Goal: Information Seeking & Learning: Learn about a topic

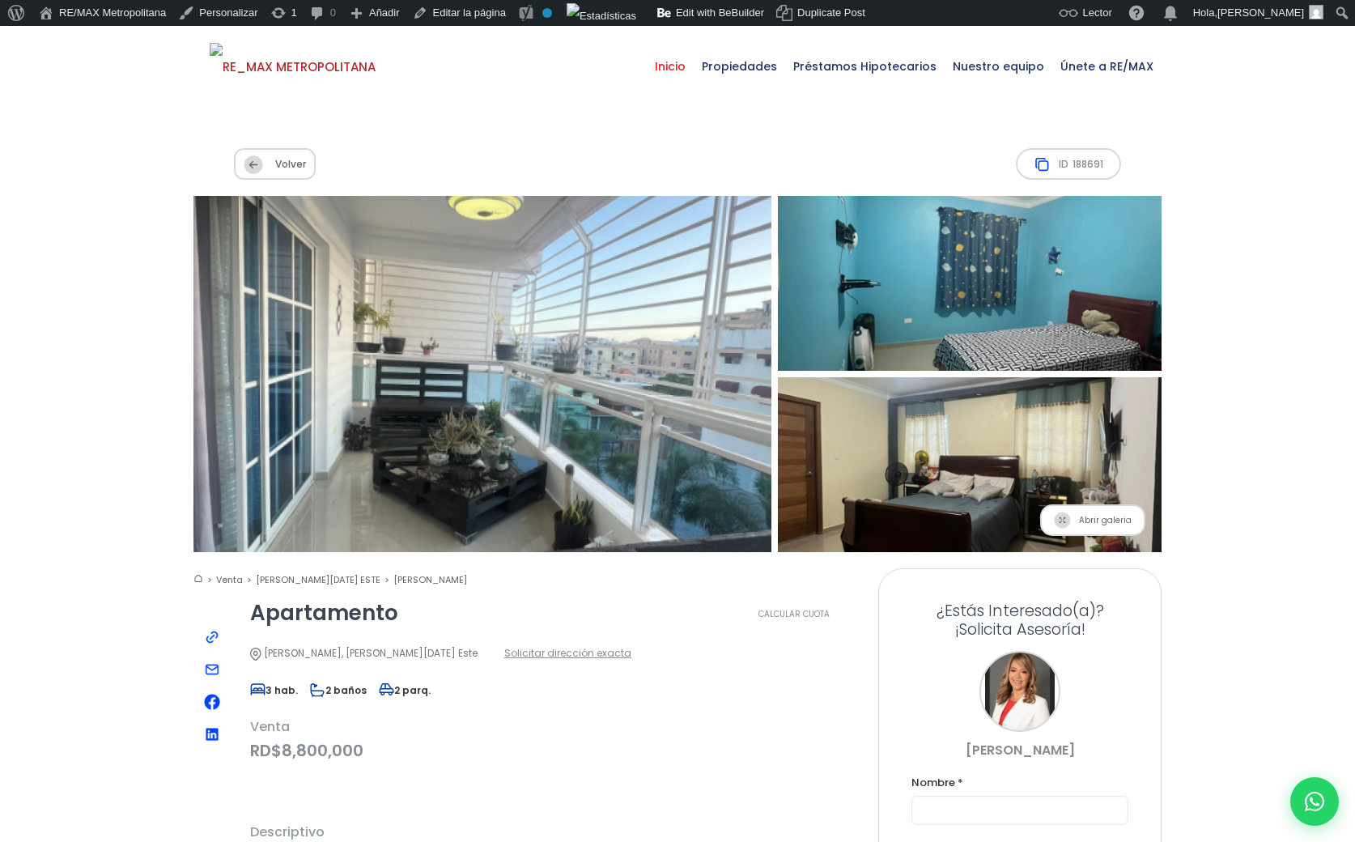
click at [693, 66] on span "Inicio" at bounding box center [670, 66] width 47 height 49
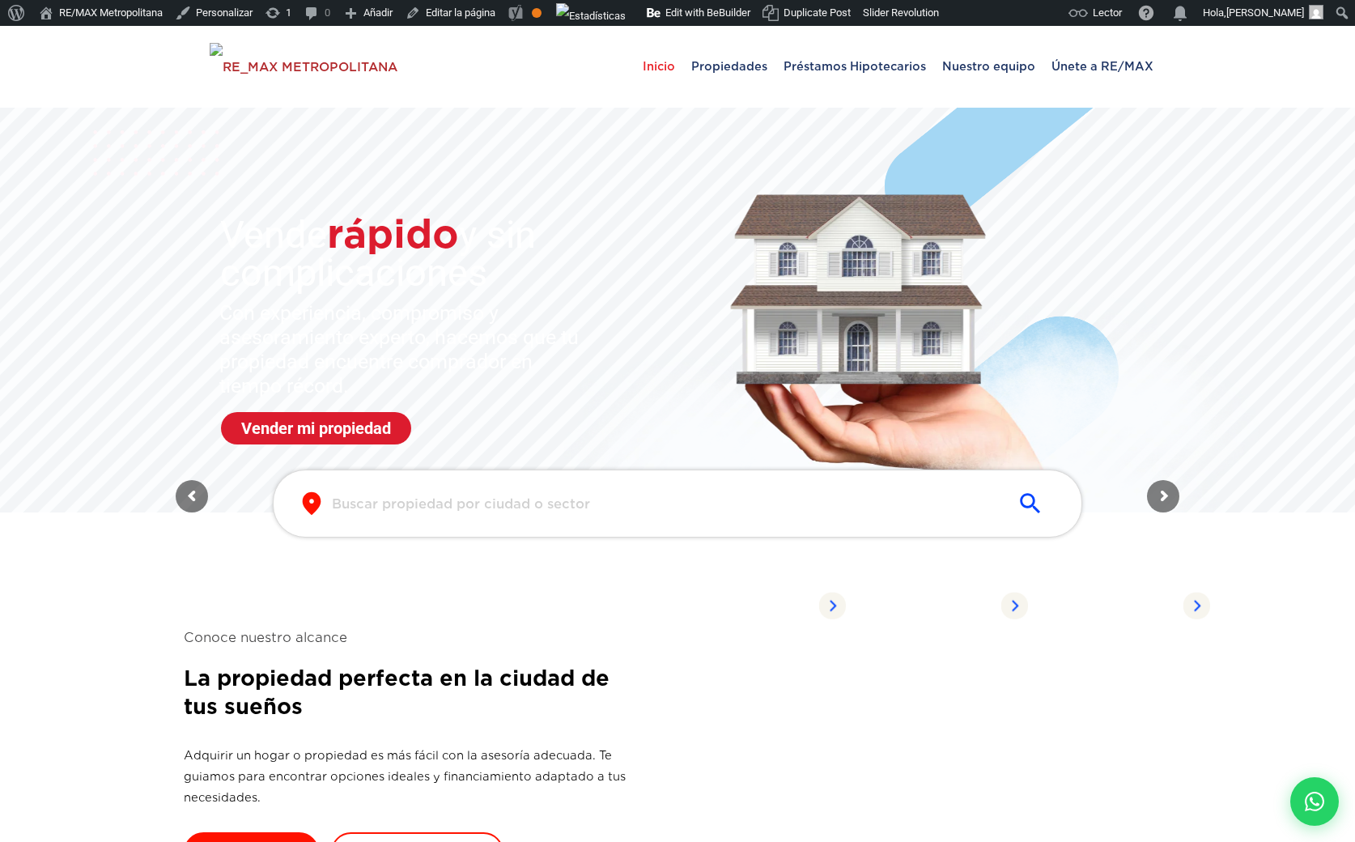
click at [473, 504] on input "text" at bounding box center [664, 503] width 665 height 19
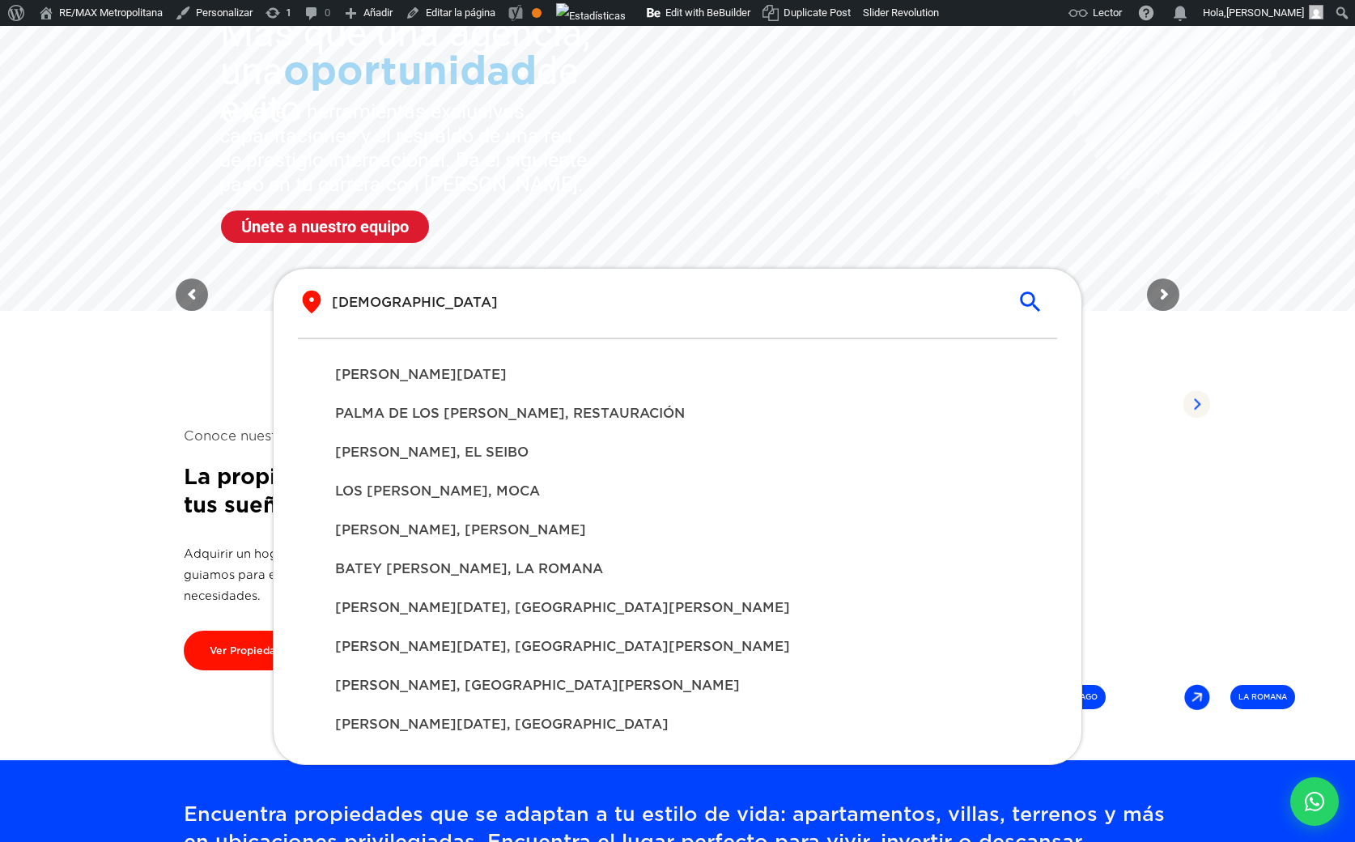
scroll to position [243, 0]
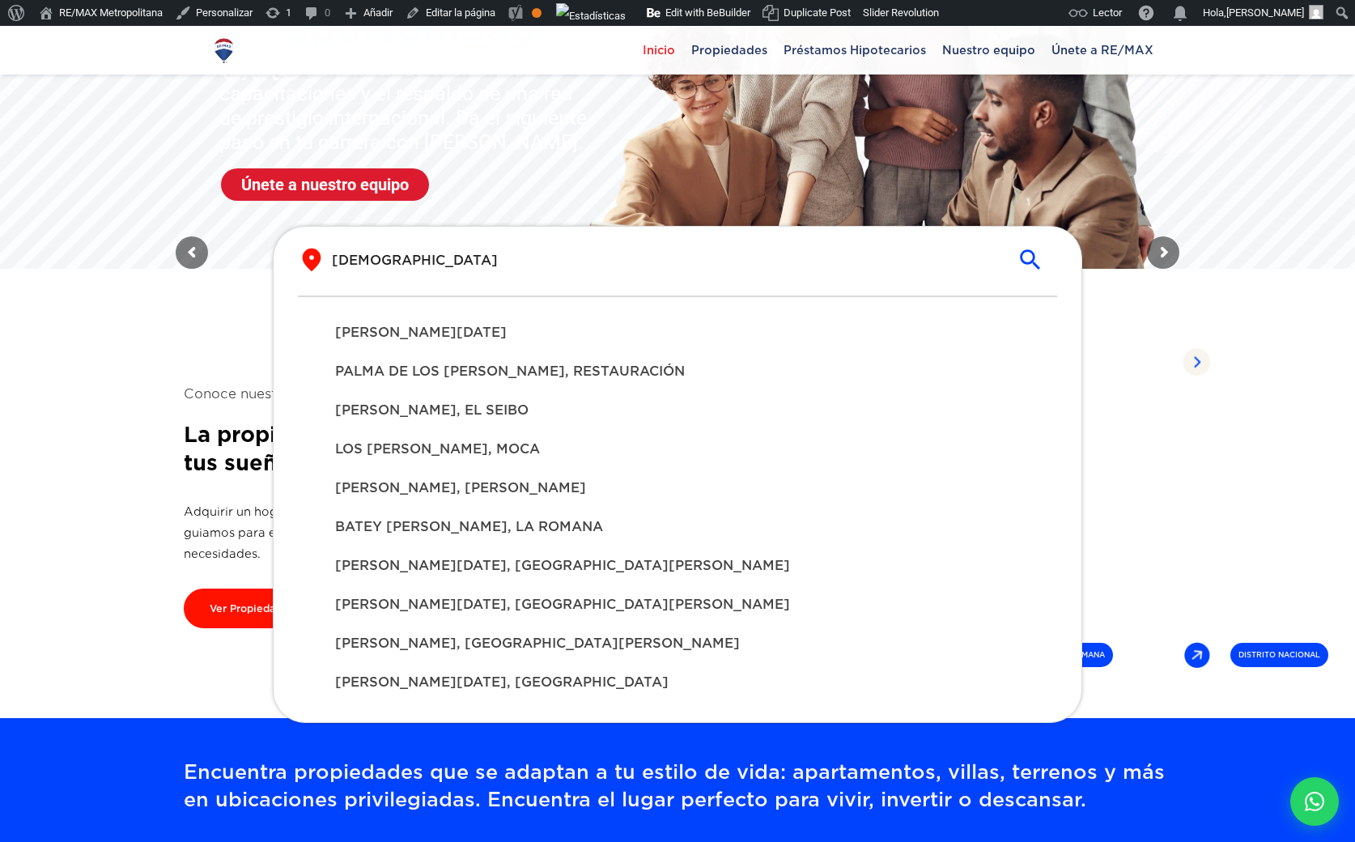
click at [471, 331] on span "[PERSON_NAME][DATE]" at bounding box center [677, 332] width 685 height 19
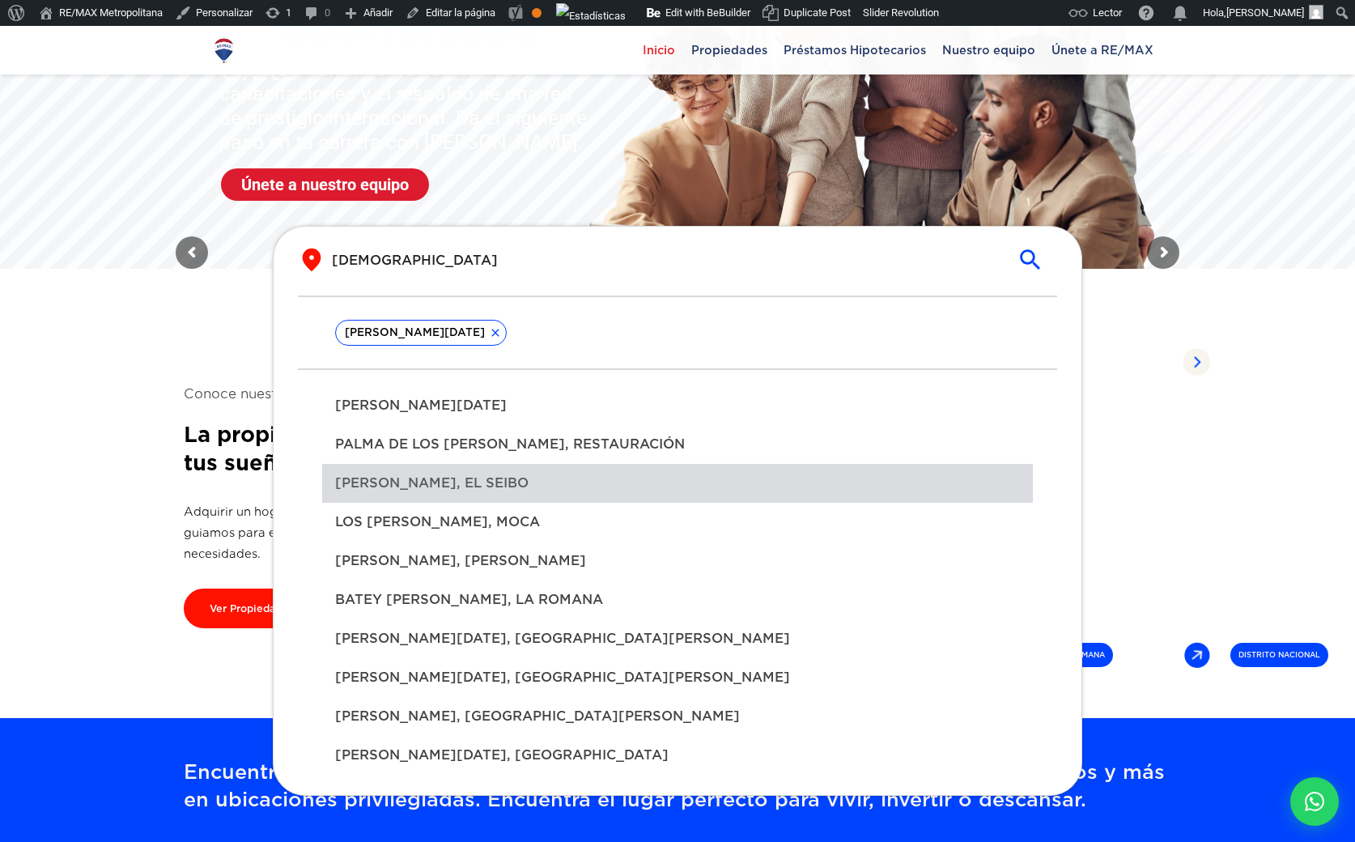
drag, startPoint x: 471, startPoint y: 478, endPoint x: 470, endPoint y: 490, distance: 12.2
click at [471, 479] on span "SANTO ESPÍRITU, EL SEIBO" at bounding box center [677, 482] width 685 height 19
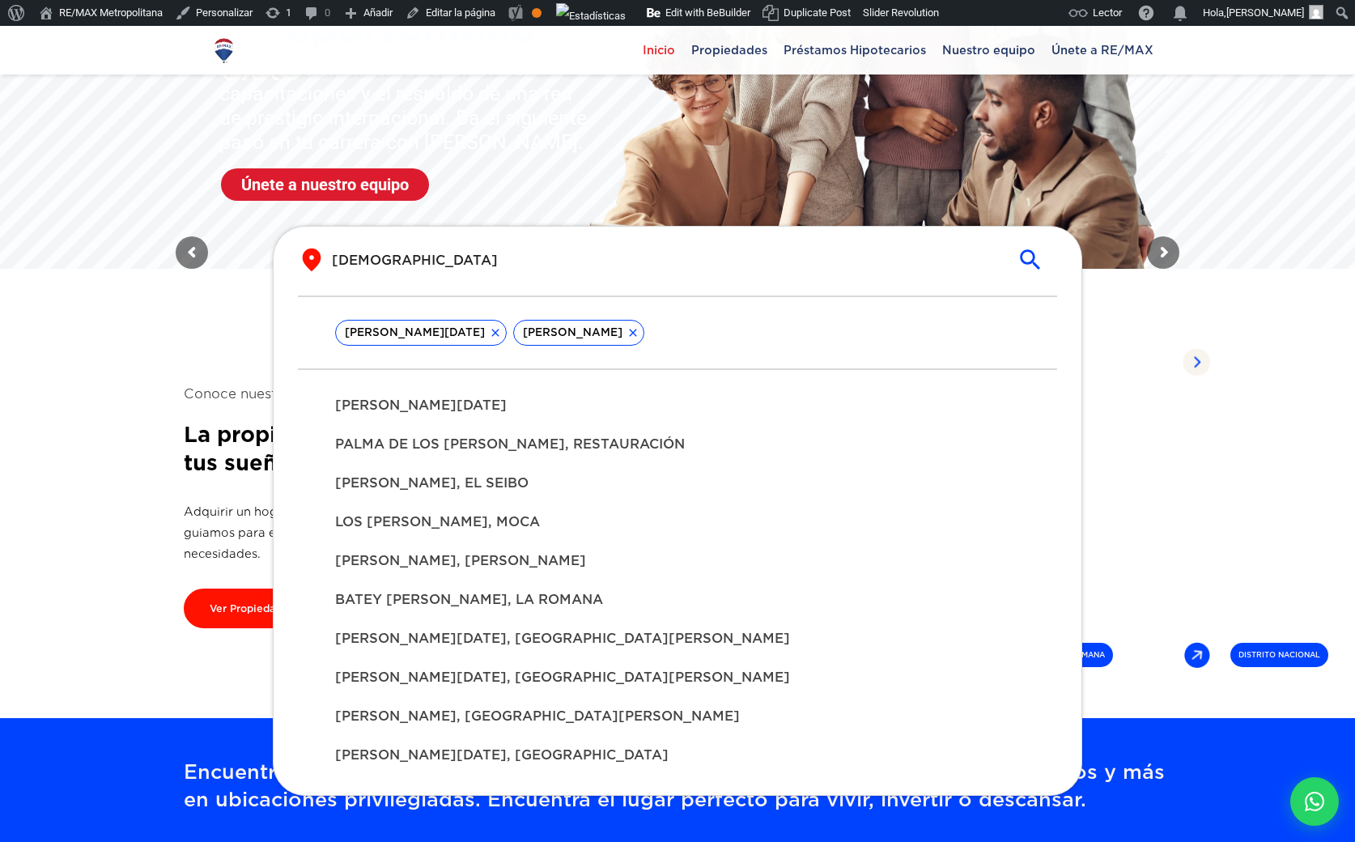
click at [430, 684] on span "SANTO DOMINGO SAVIO, LA VEGA" at bounding box center [677, 677] width 685 height 19
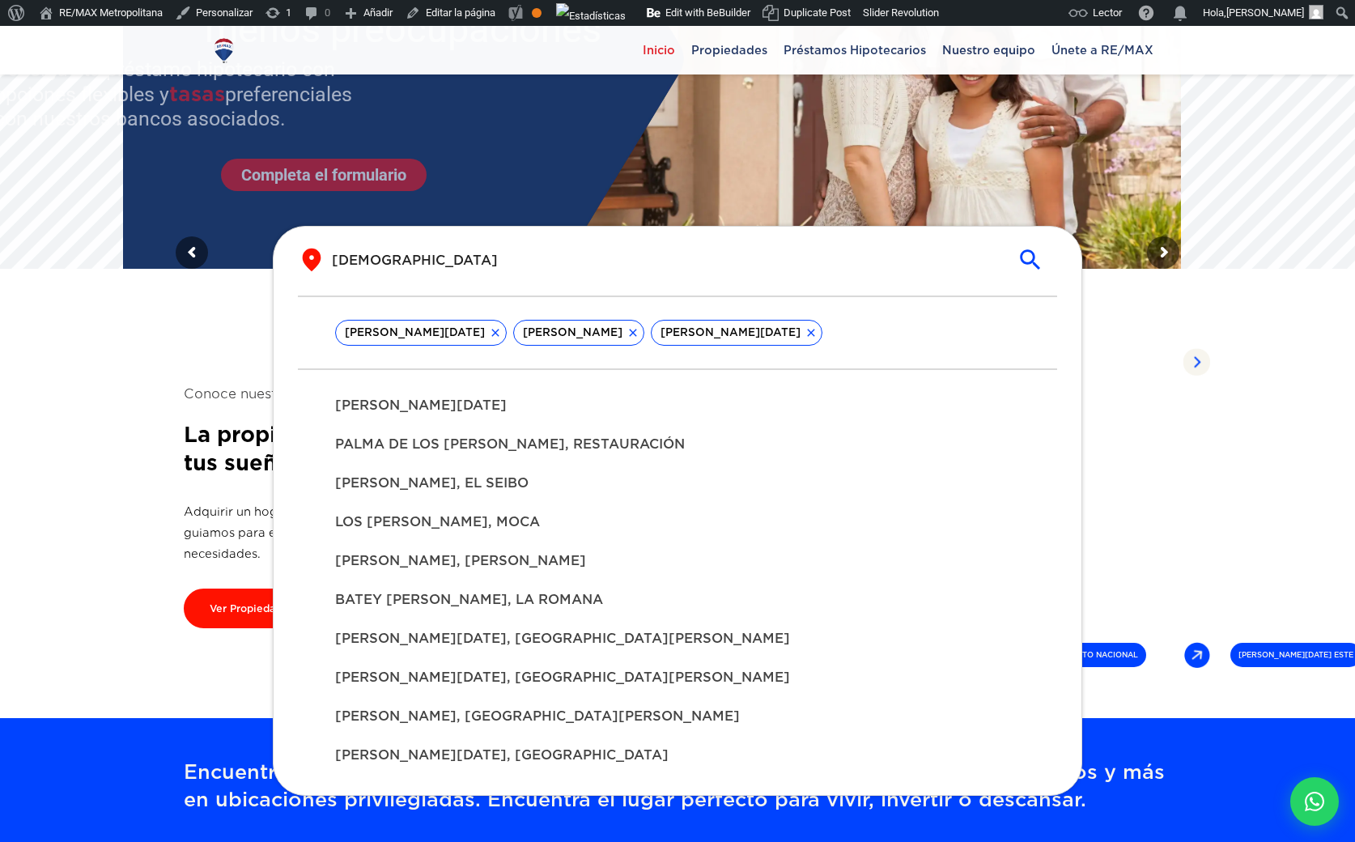
click at [431, 257] on input "santo" at bounding box center [664, 260] width 665 height 19
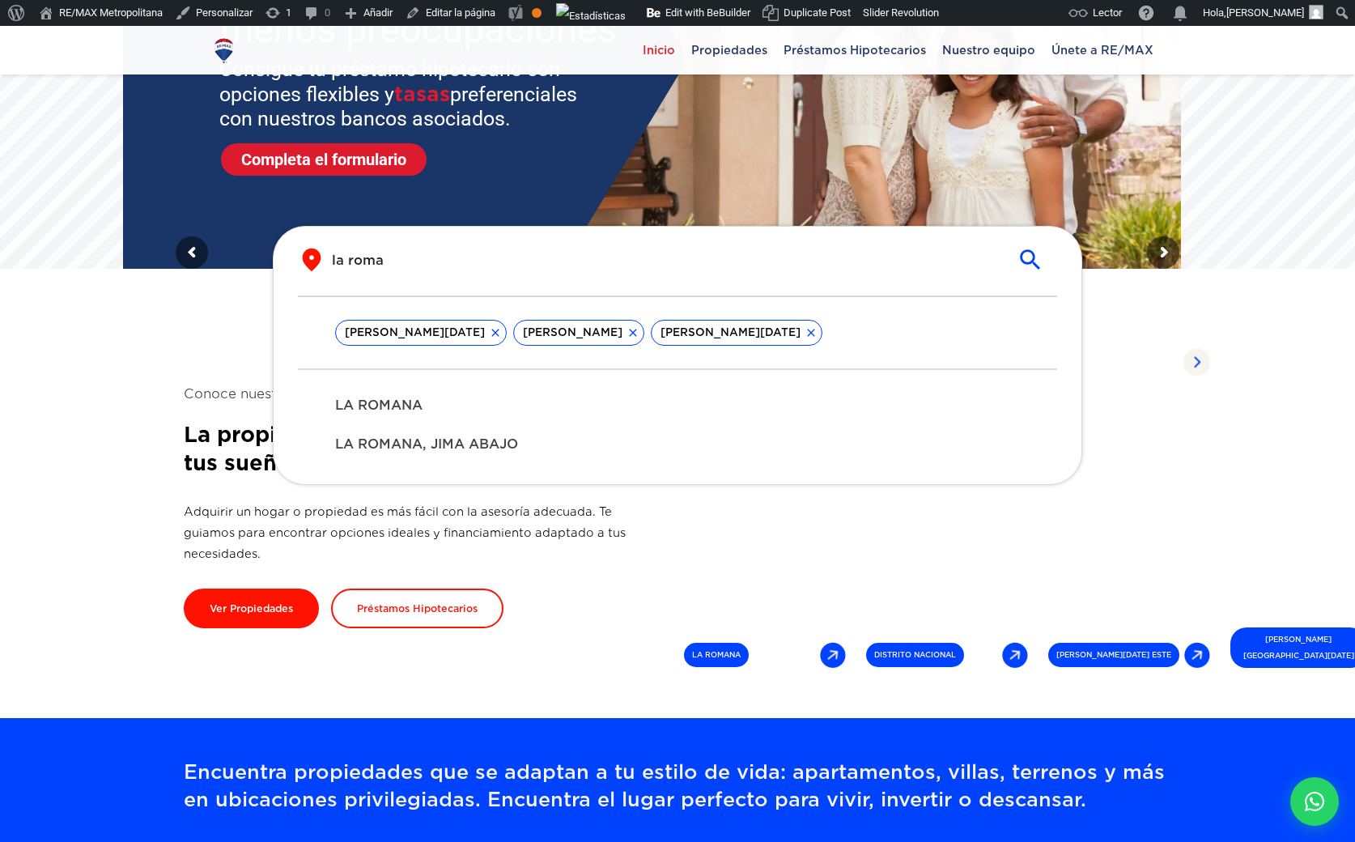
click at [500, 399] on span "LA ROMANA" at bounding box center [677, 405] width 685 height 19
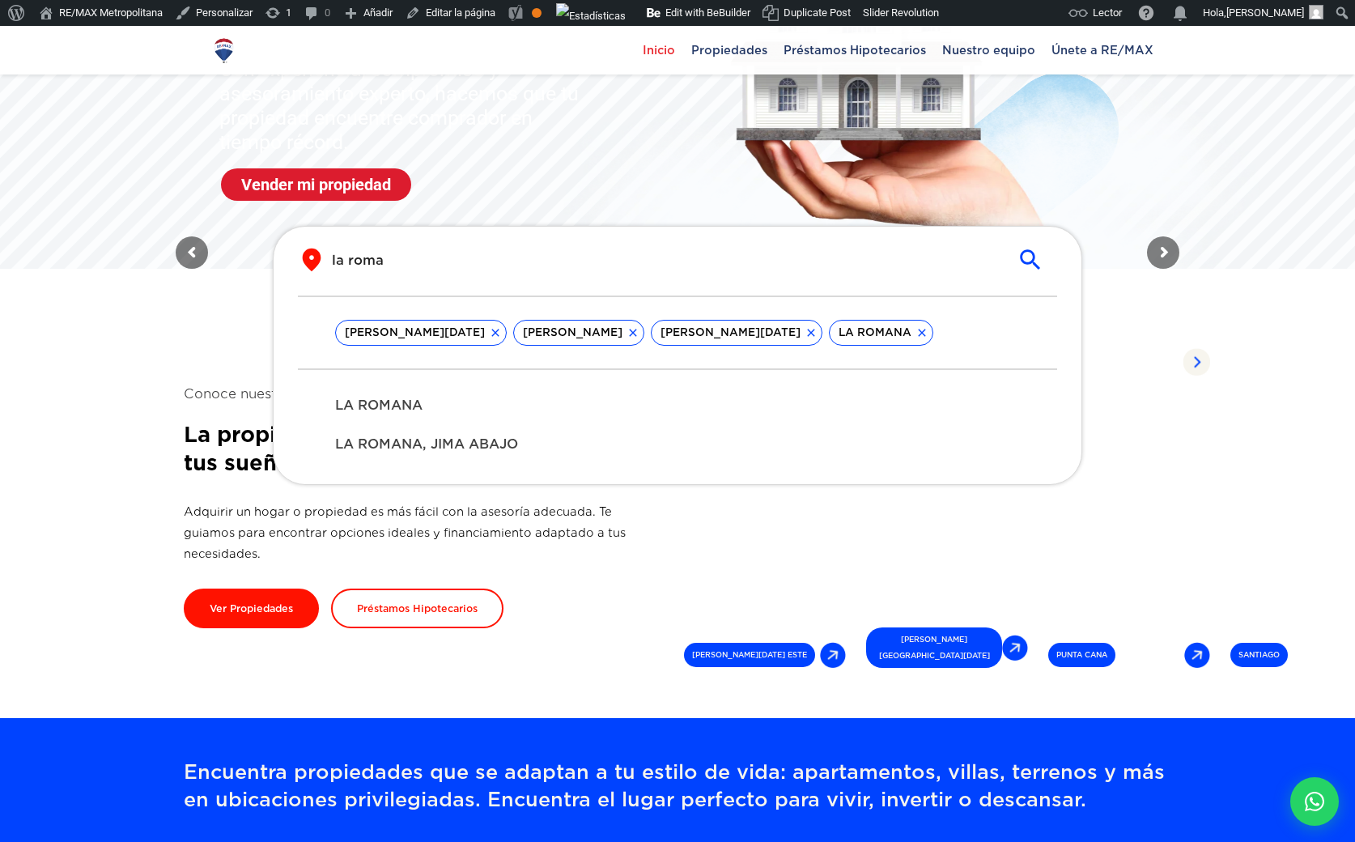
click at [458, 279] on div "​ la roma ​" at bounding box center [677, 271] width 759 height 49
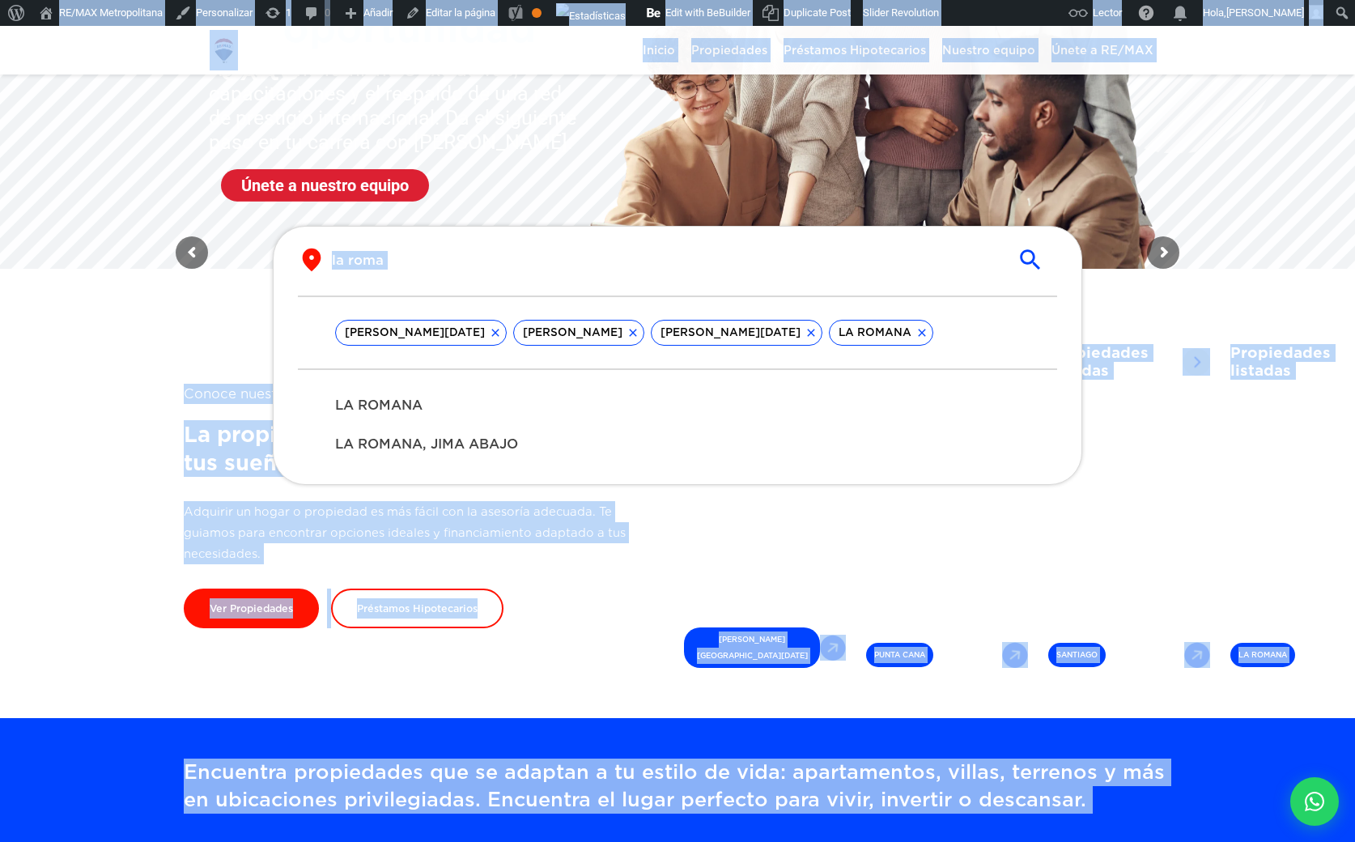
click at [459, 262] on input "la roma" at bounding box center [664, 260] width 665 height 19
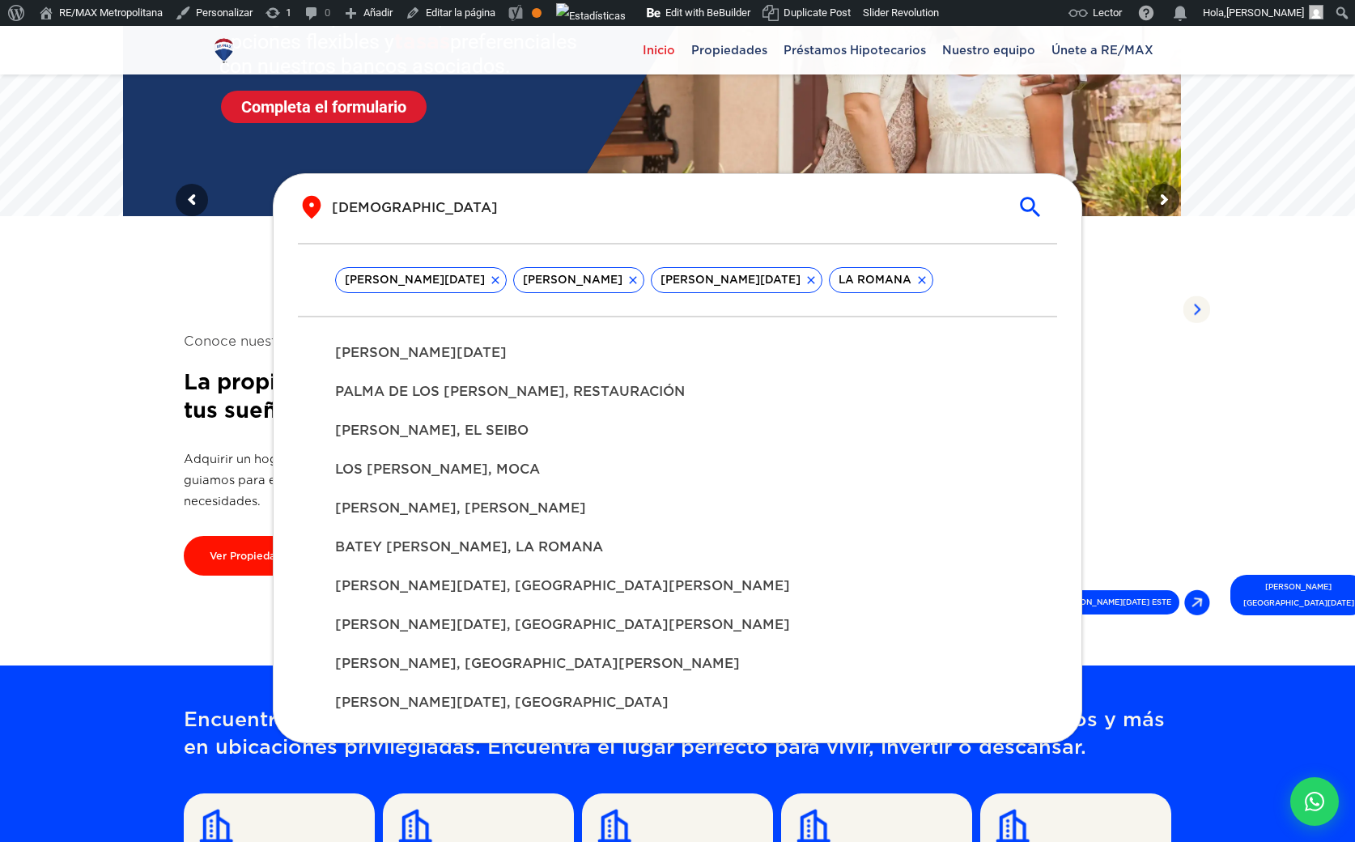
scroll to position [324, 0]
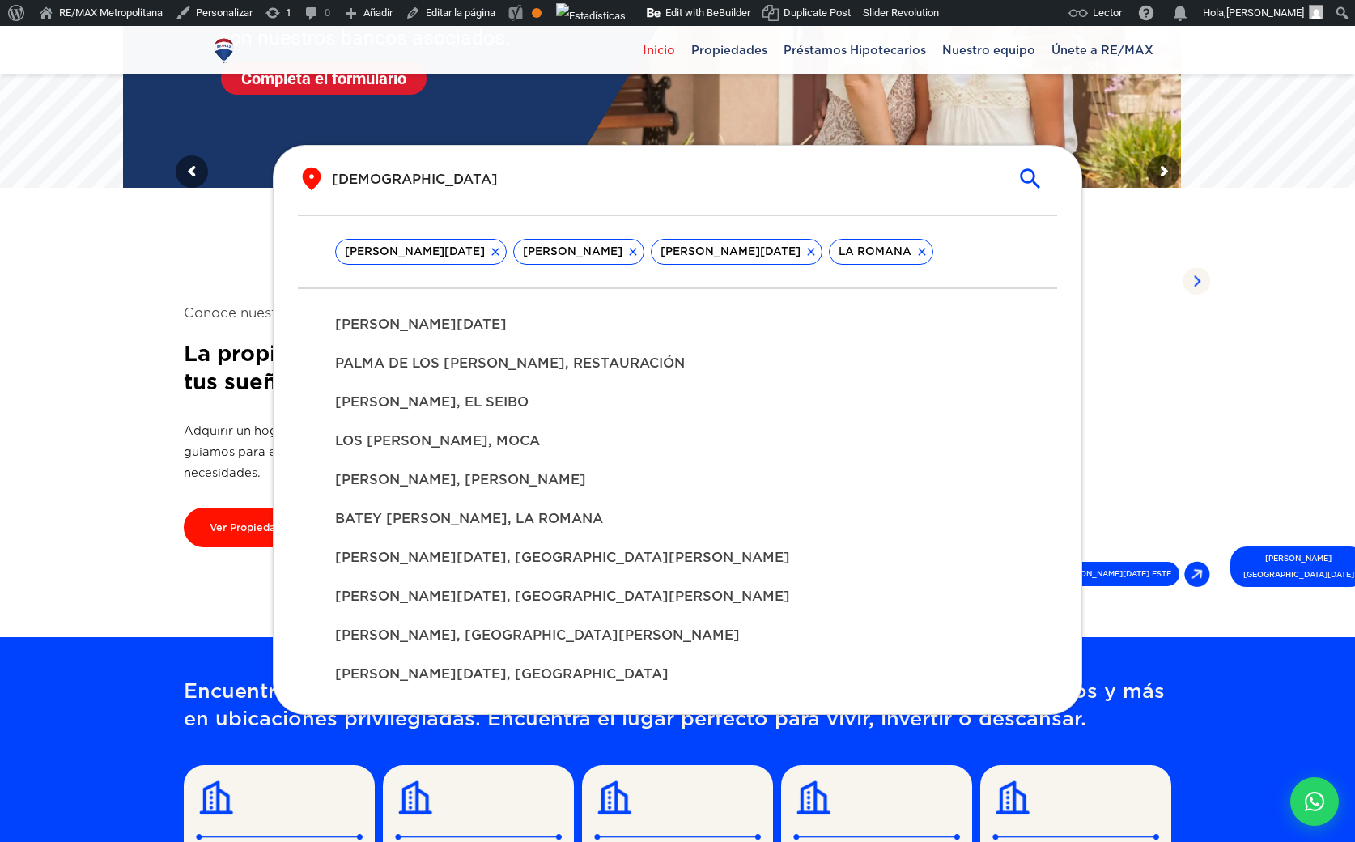
type input "santo"
click at [487, 551] on span "SANTO DOMINGO, LA VEGA" at bounding box center [677, 557] width 685 height 19
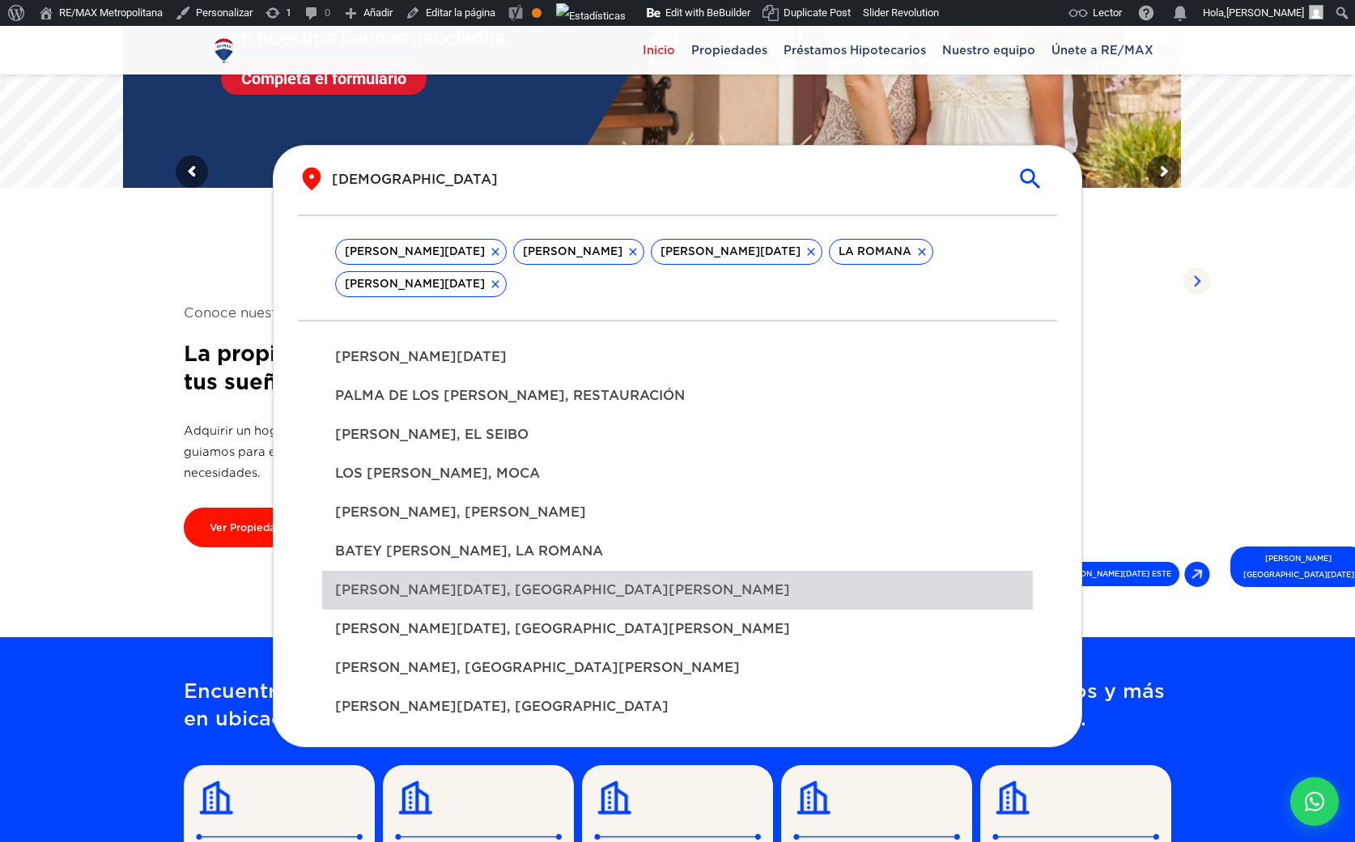
click at [524, 596] on span "SANTO DOMINGO, LA VEGA" at bounding box center [677, 589] width 685 height 19
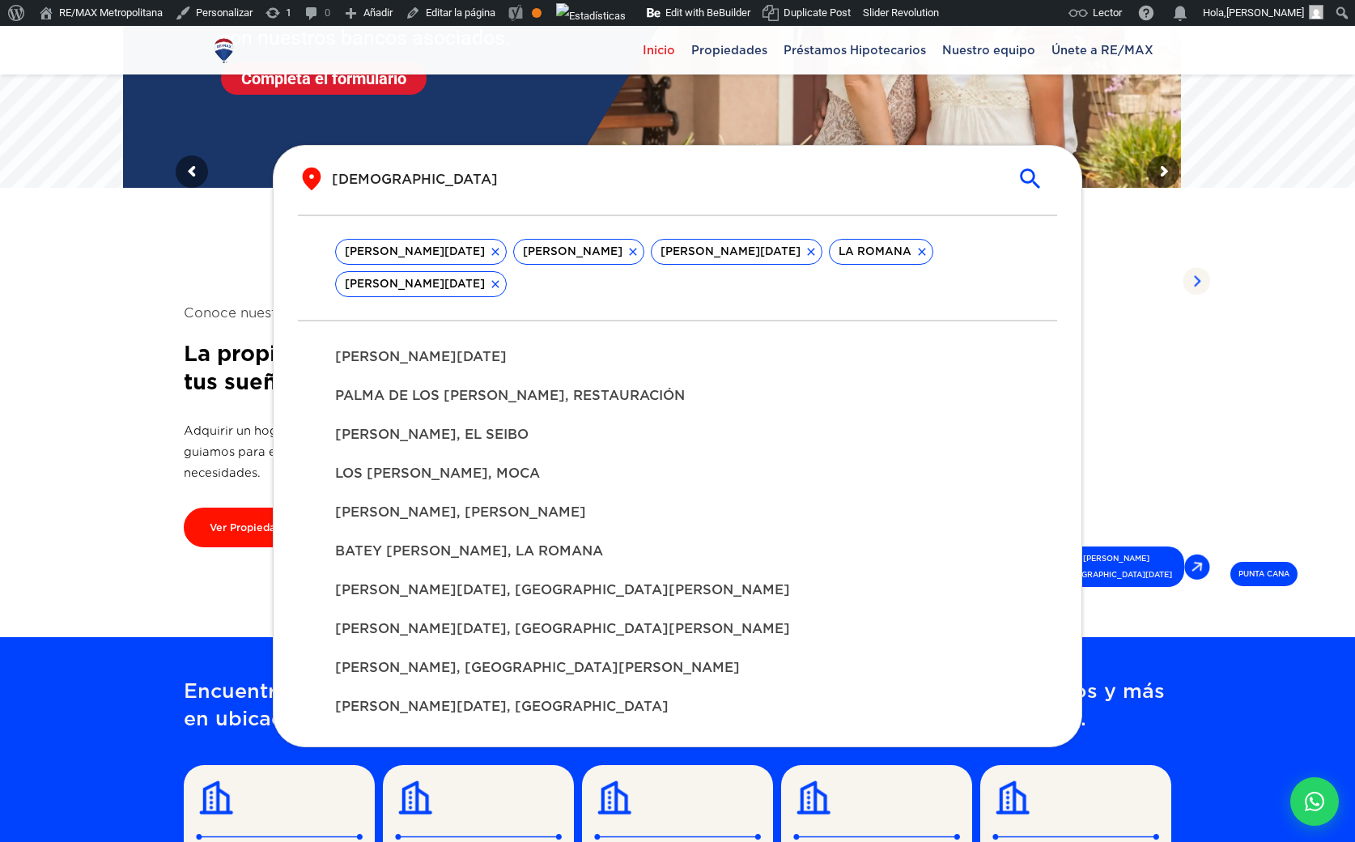
click at [438, 575] on div "SANTO DOMINGO, LA VEGA" at bounding box center [677, 589] width 710 height 39
click at [447, 550] on span "BATEY SANTONI, LA ROMANA" at bounding box center [677, 550] width 685 height 19
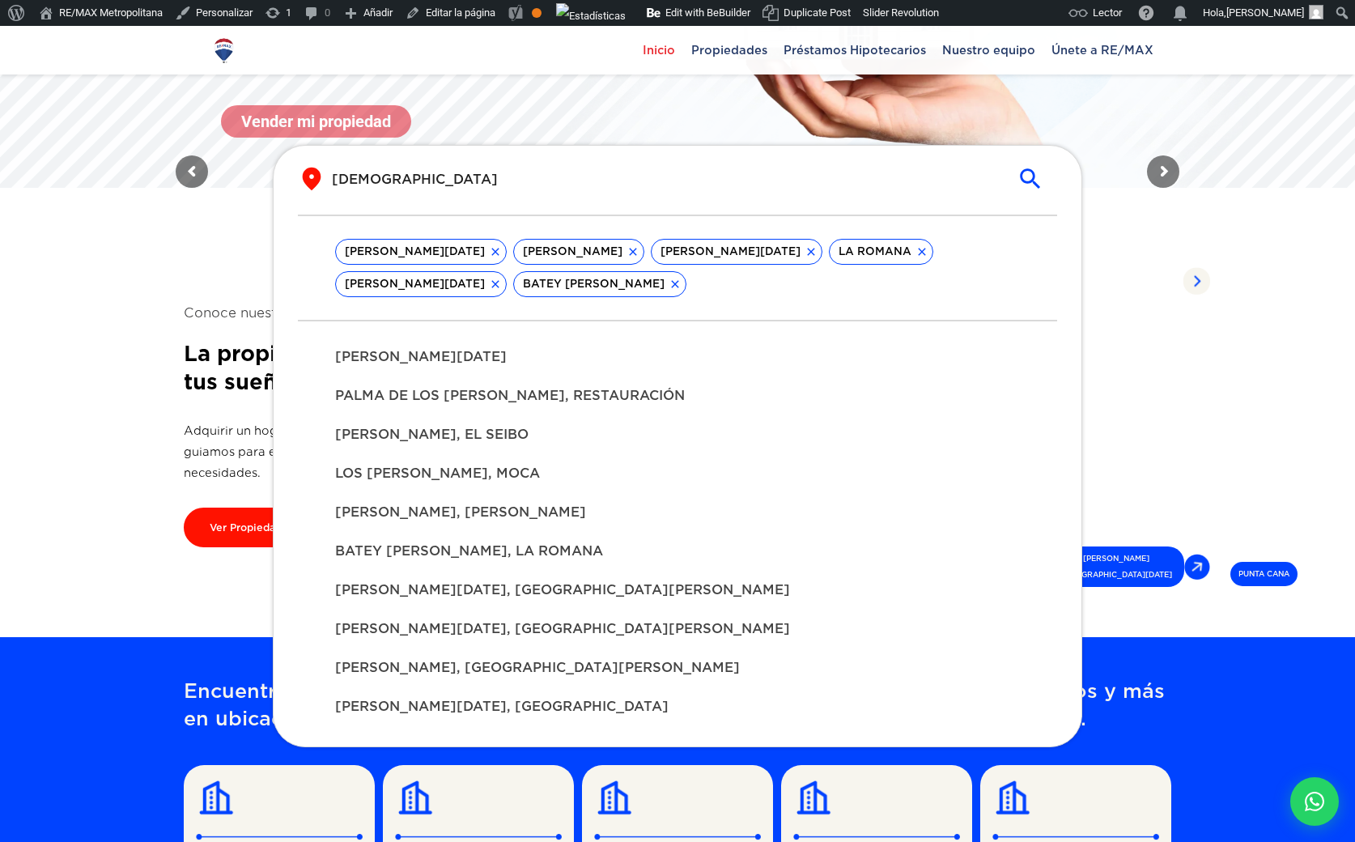
click at [448, 634] on span "SANTO DOMINGO SAVIO, LA VEGA" at bounding box center [677, 628] width 685 height 19
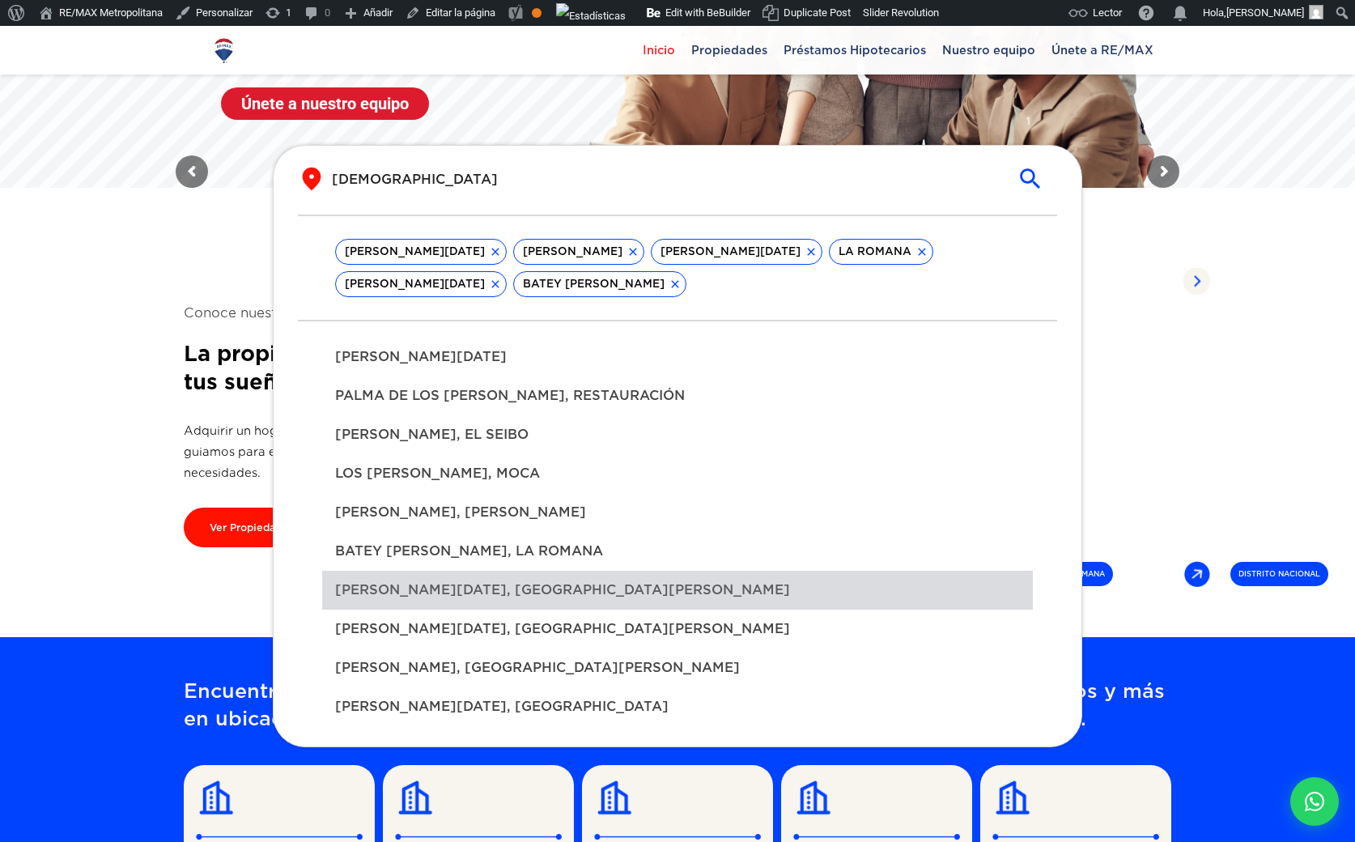
click at [511, 596] on span "SANTO DOMINGO, LA VEGA" at bounding box center [677, 589] width 685 height 19
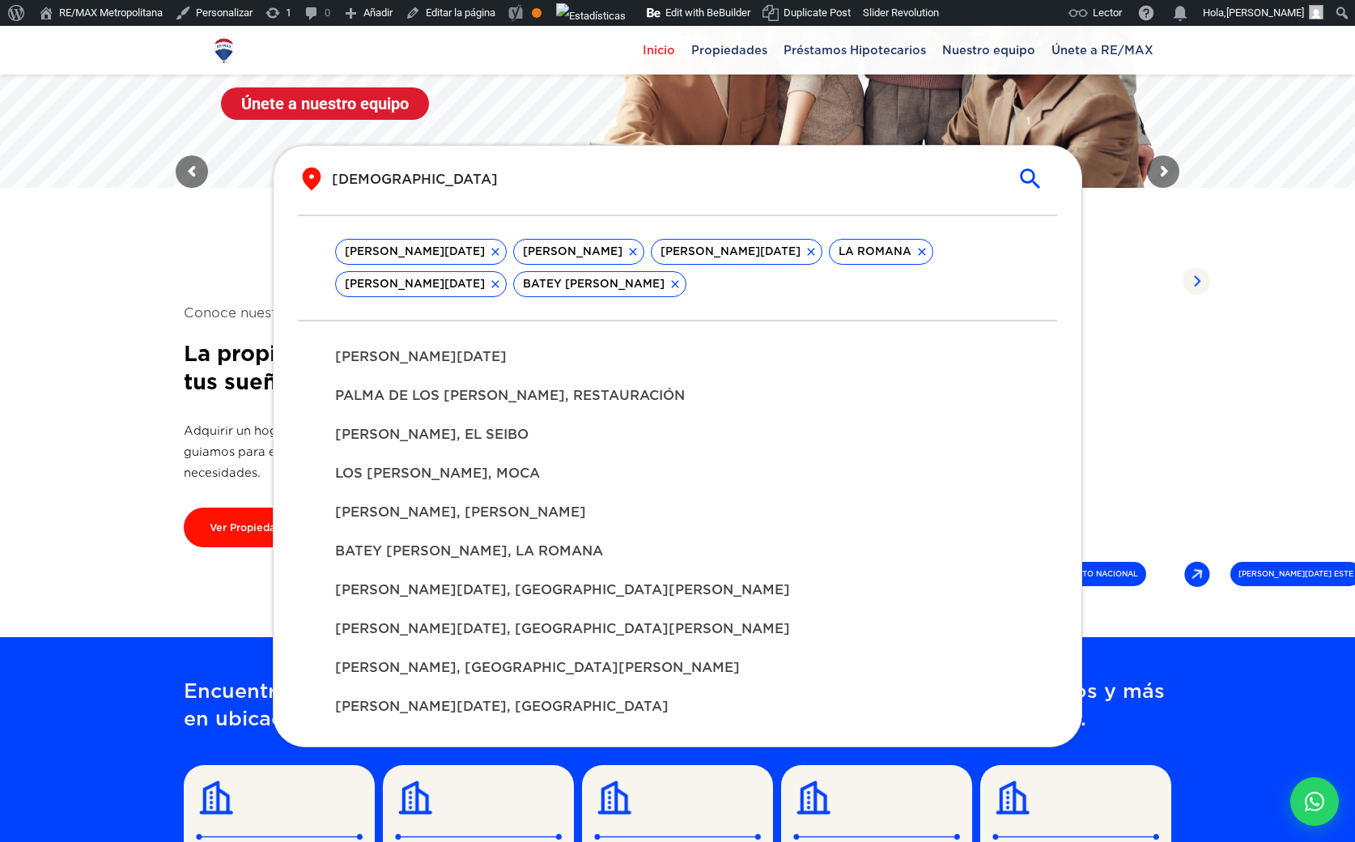
click at [570, 630] on span "SANTO DOMINGO SAVIO, LA VEGA" at bounding box center [677, 628] width 685 height 19
drag, startPoint x: 417, startPoint y: 669, endPoint x: 417, endPoint y: 679, distance: 9.7
click at [417, 669] on span "SANTO CERRO, LA VEGA" at bounding box center [677, 667] width 685 height 19
click at [414, 716] on span "SANTO DOMINGO, BANÍ" at bounding box center [677, 706] width 685 height 19
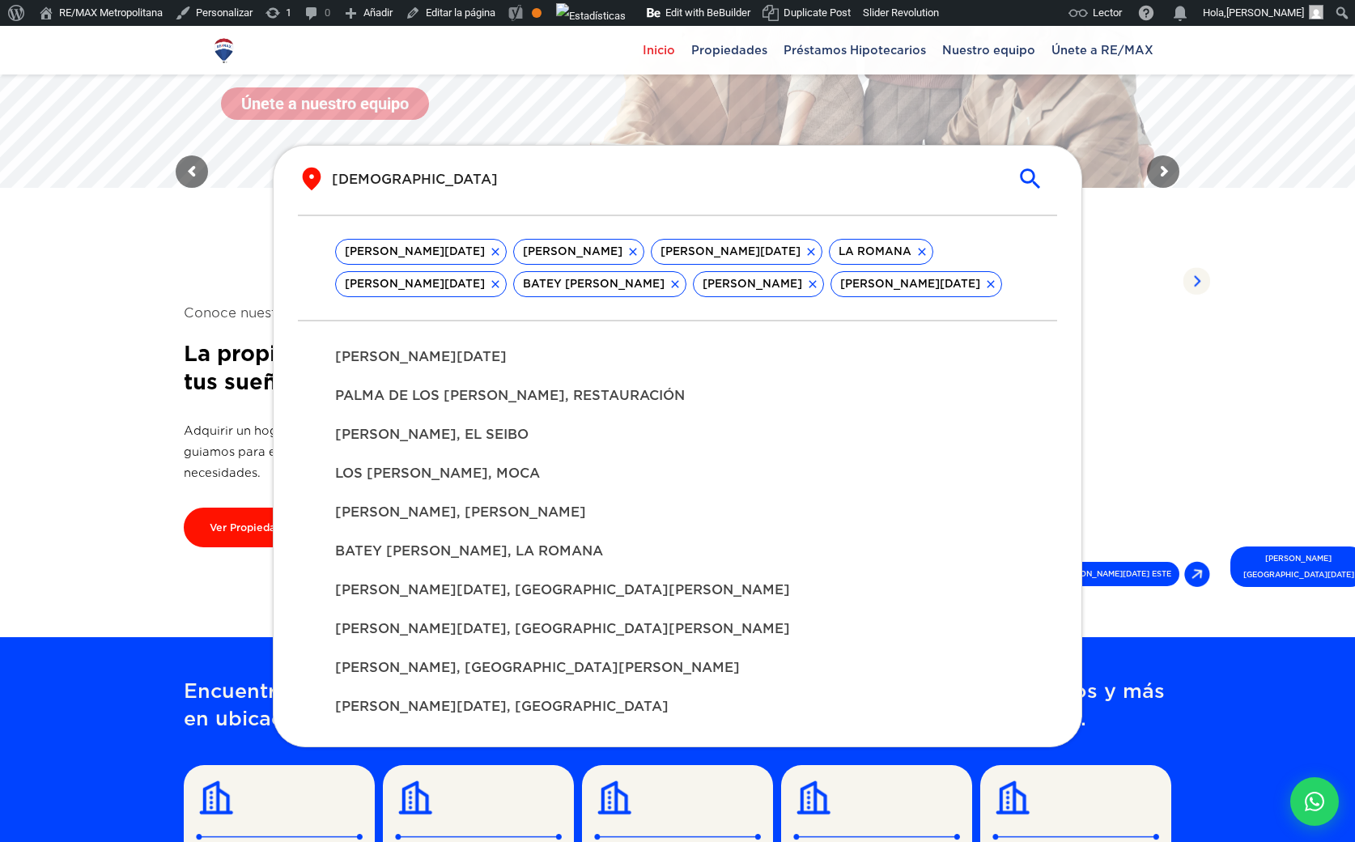
click at [490, 367] on div "[PERSON_NAME][DATE]" at bounding box center [677, 356] width 710 height 39
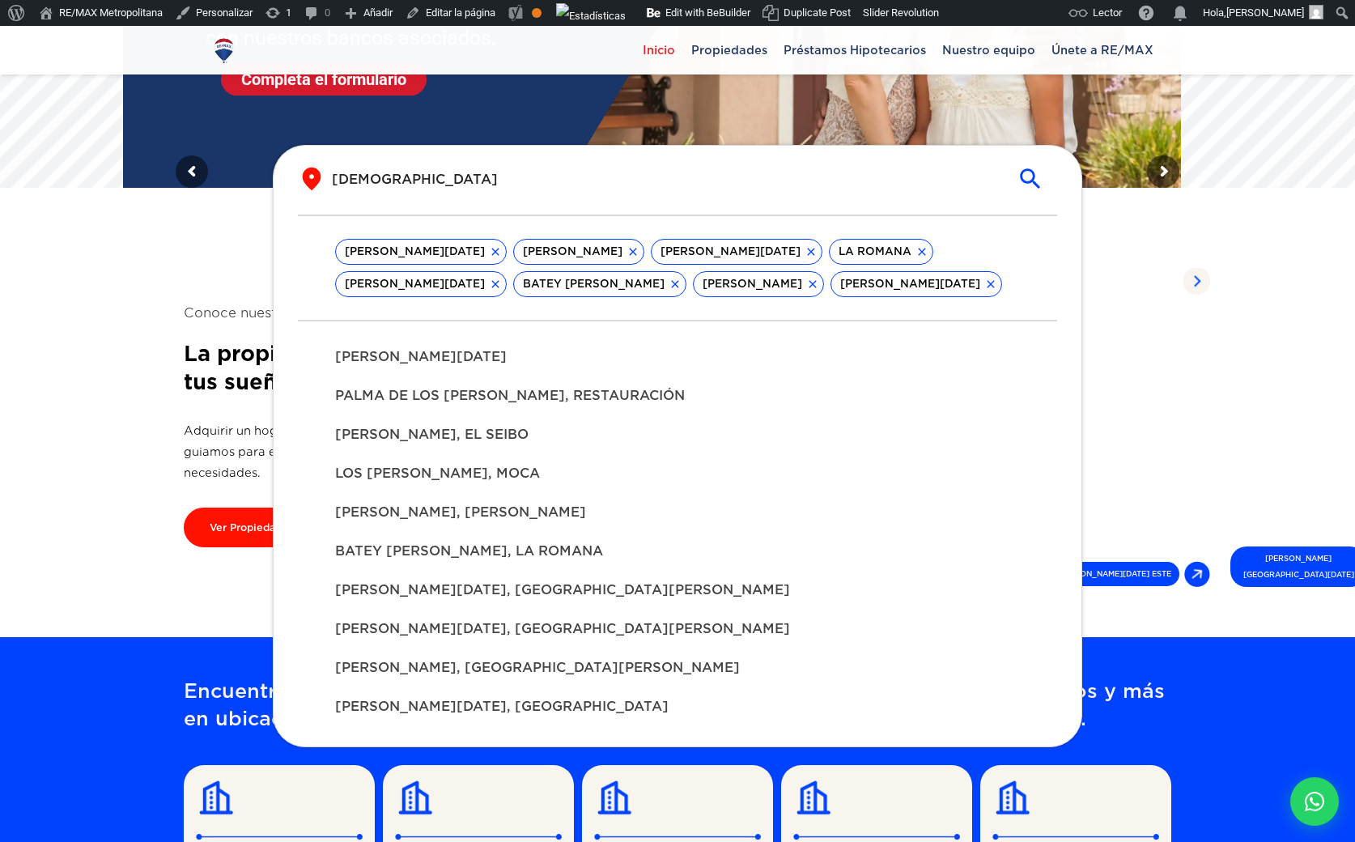
click at [489, 423] on div "SANTO ESPÍRITU, EL SEIBO" at bounding box center [677, 434] width 710 height 39
click at [1168, 217] on section "Conoce nuestro alcance La propiedad perfecta en la ciudad de tus sueños Adquiri…" at bounding box center [677, 425] width 987 height 424
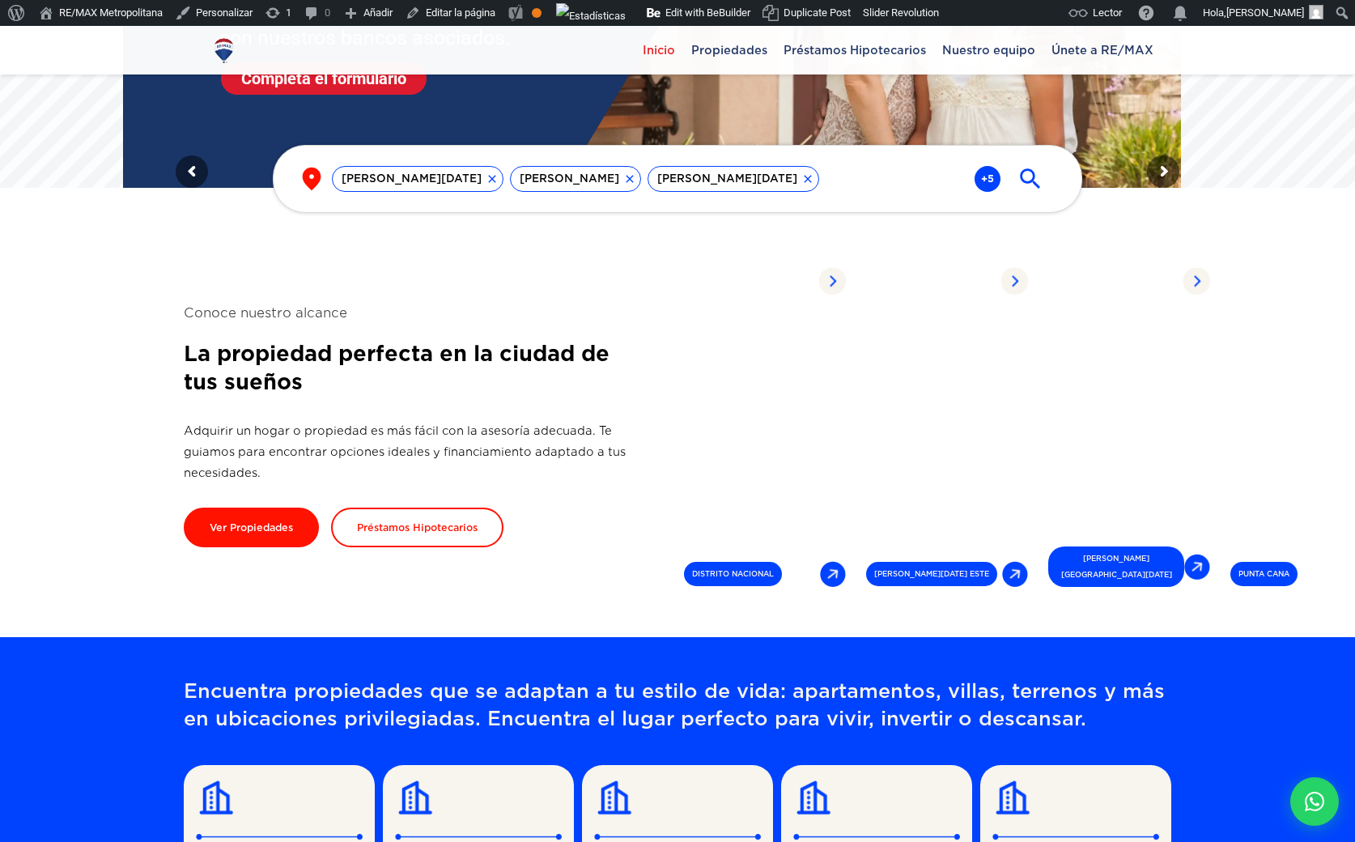
click at [1027, 180] on icon "submit" at bounding box center [1030, 179] width 28 height 28
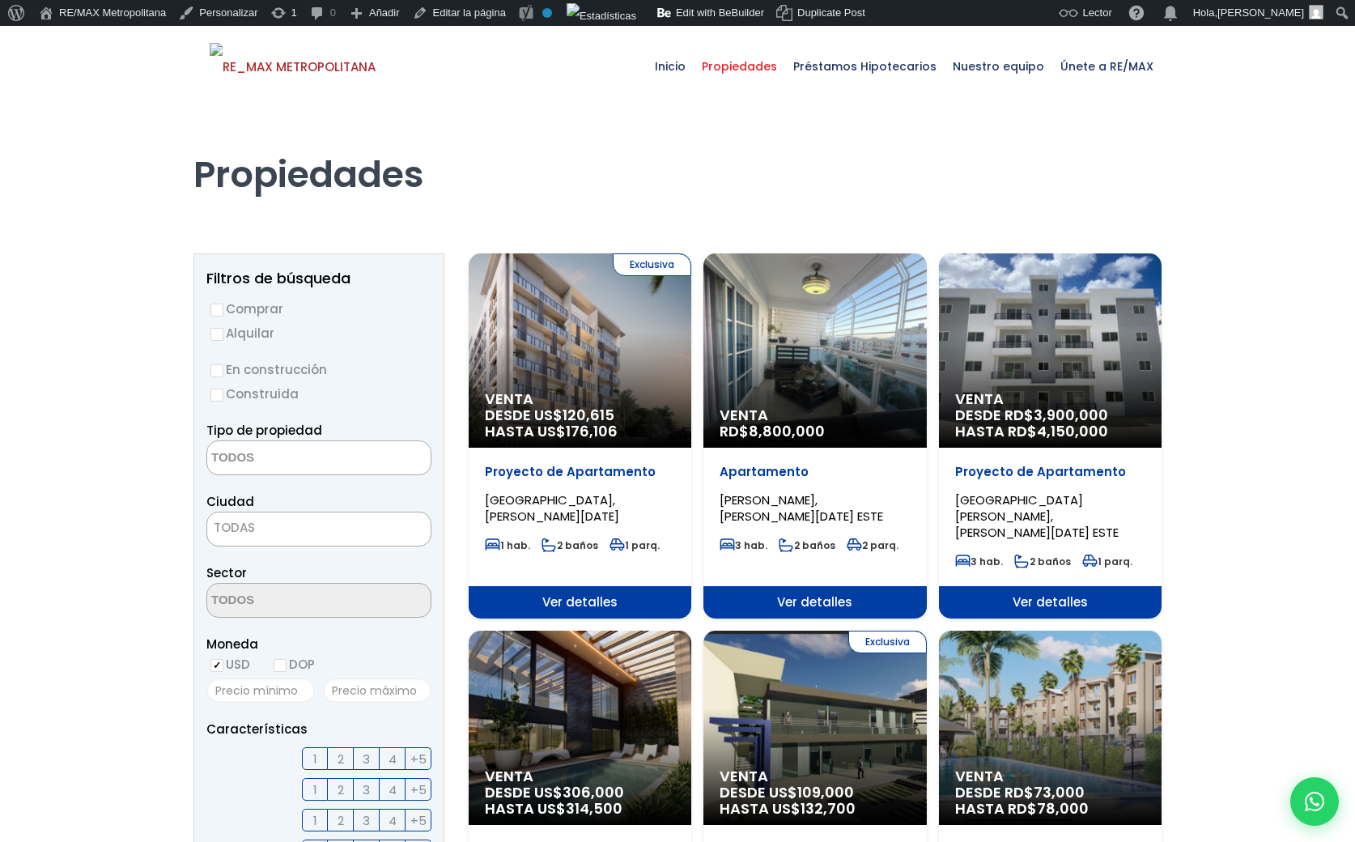
drag, startPoint x: 600, startPoint y: 355, endPoint x: 543, endPoint y: 375, distance: 60.1
click at [599, 355] on div "Exclusiva Venta DESDE US$ 120,615 HASTA US$ 176,106" at bounding box center [580, 350] width 223 height 194
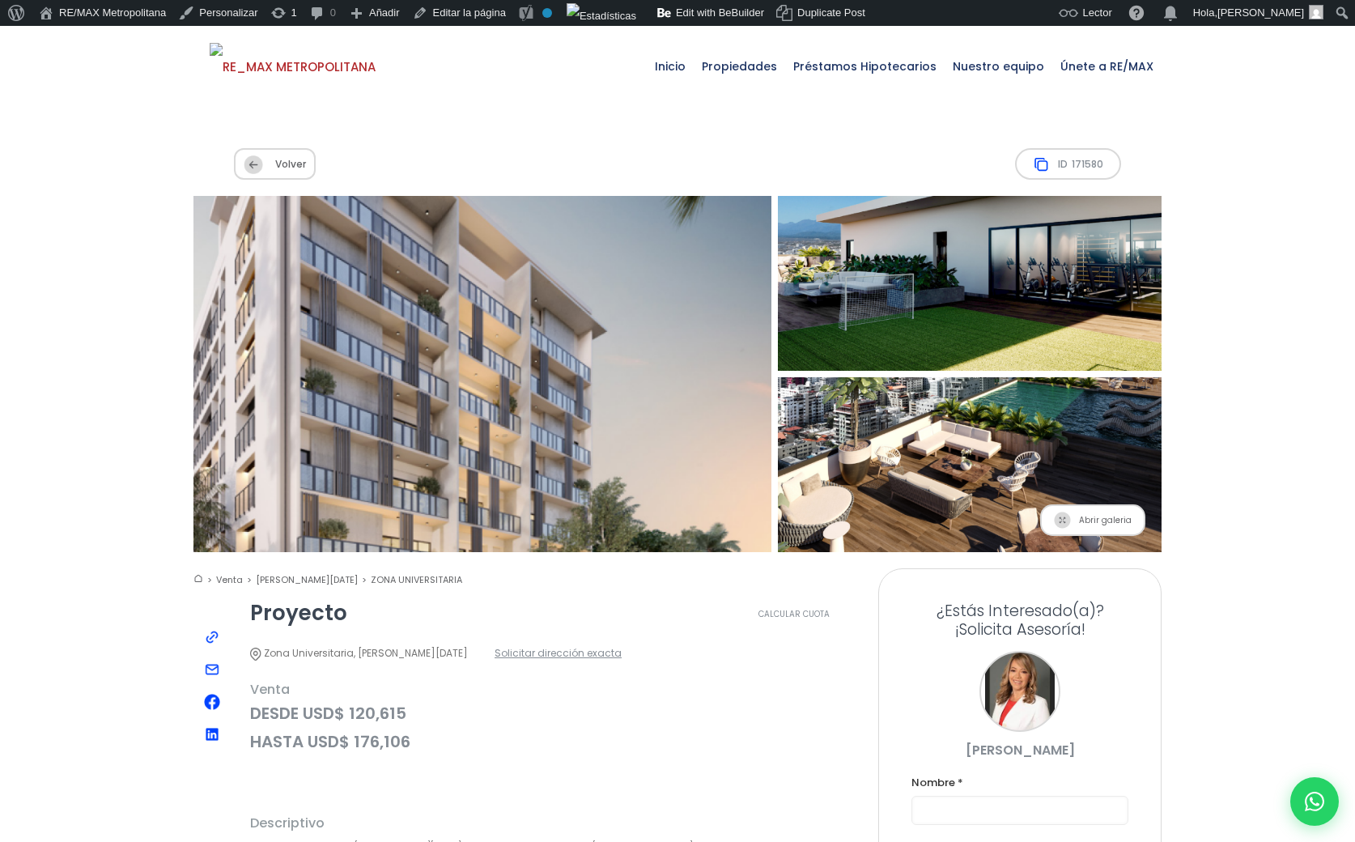
click at [1086, 504] on span "Abrir galeria" at bounding box center [1092, 520] width 105 height 32
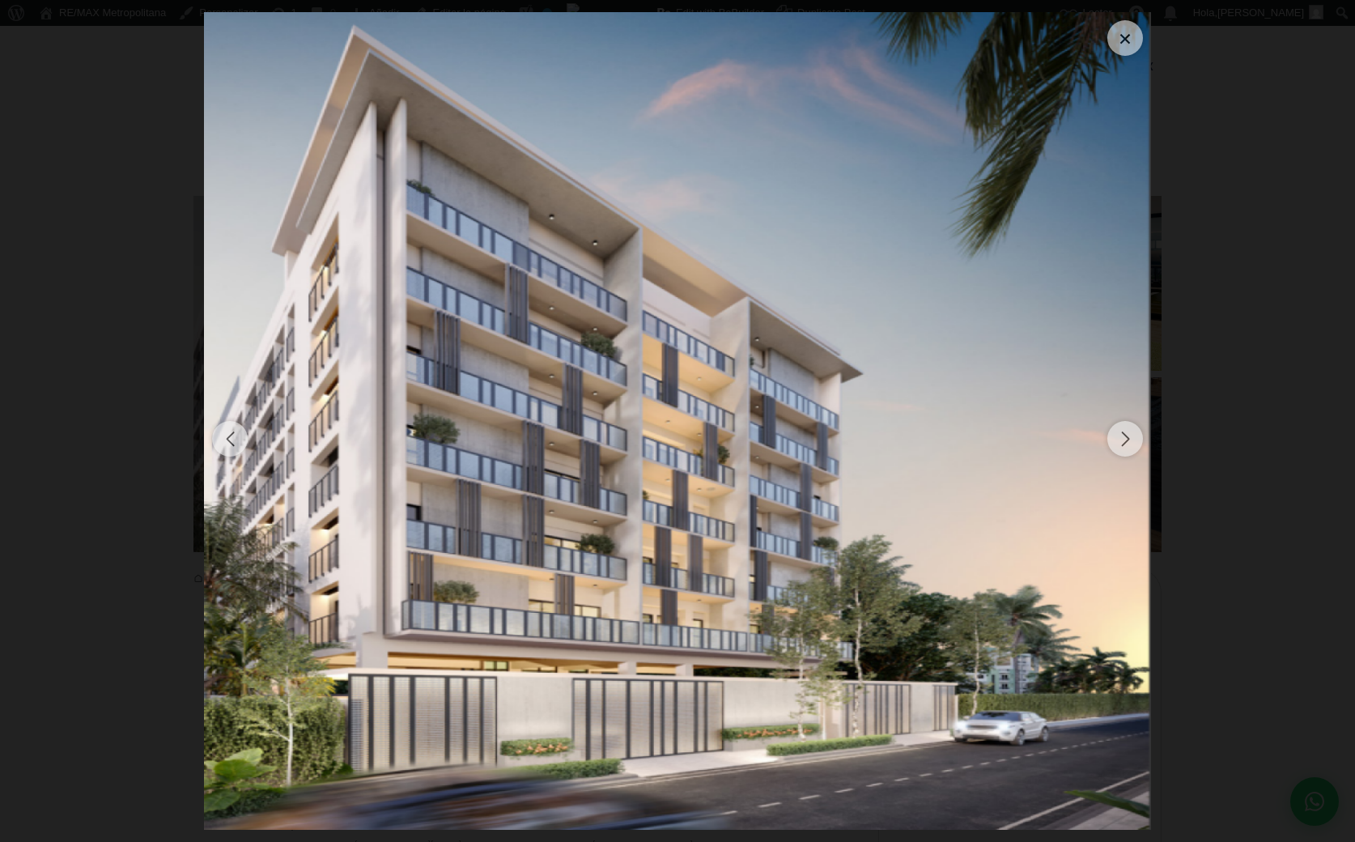
click at [1135, 439] on div "Next slide" at bounding box center [1125, 439] width 36 height 36
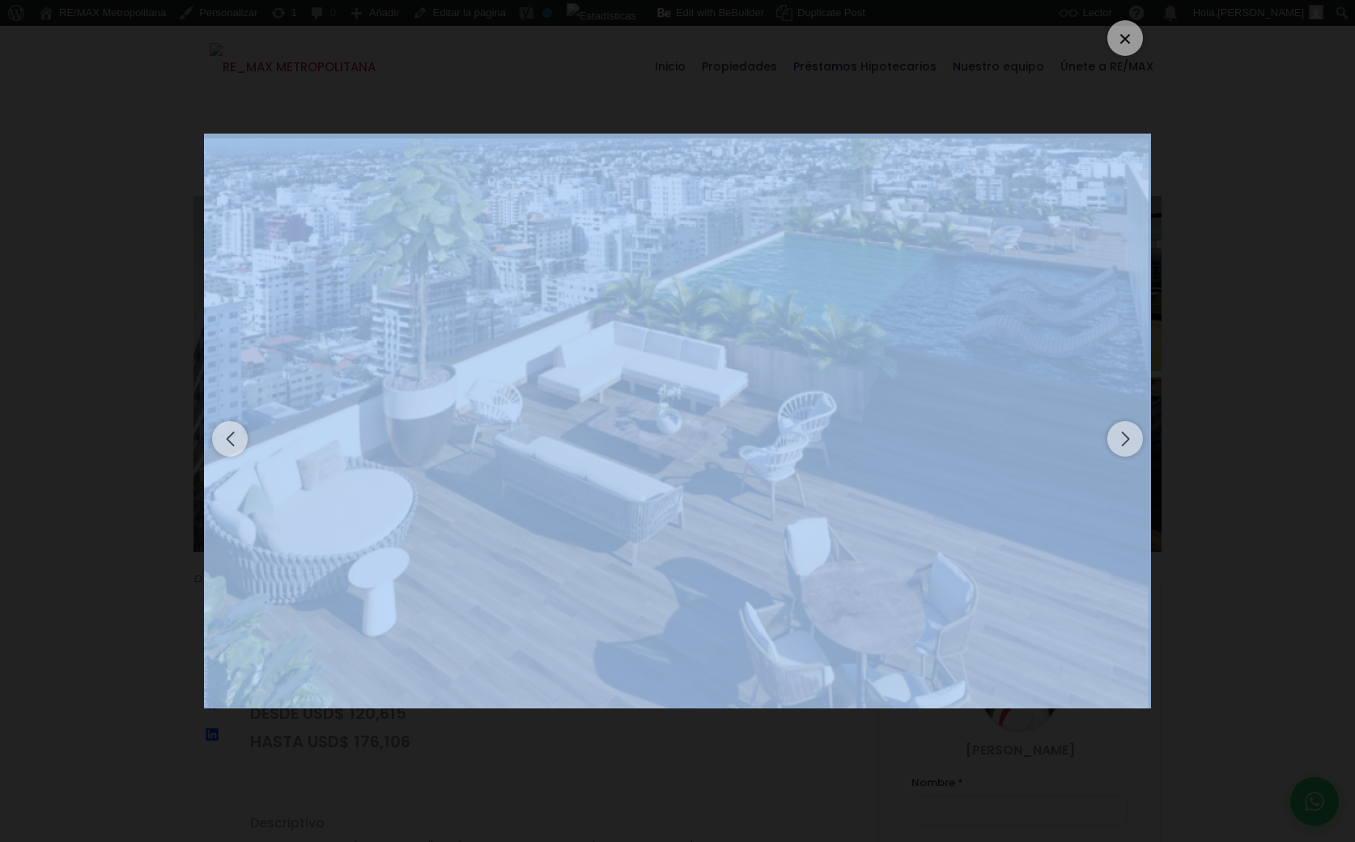
click at [1135, 439] on div "Next slide" at bounding box center [1125, 439] width 36 height 36
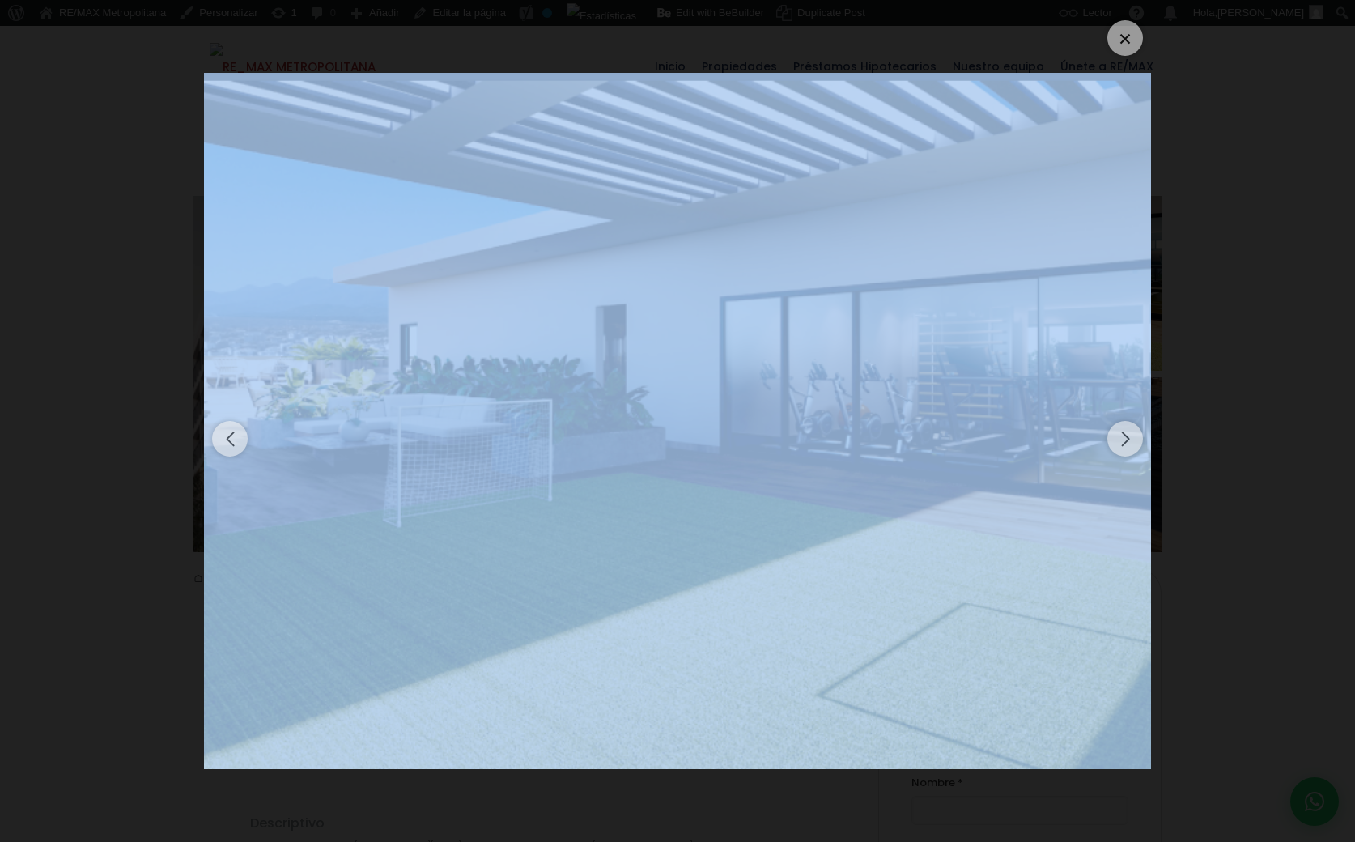
click at [1135, 439] on div "Next slide" at bounding box center [1125, 439] width 36 height 36
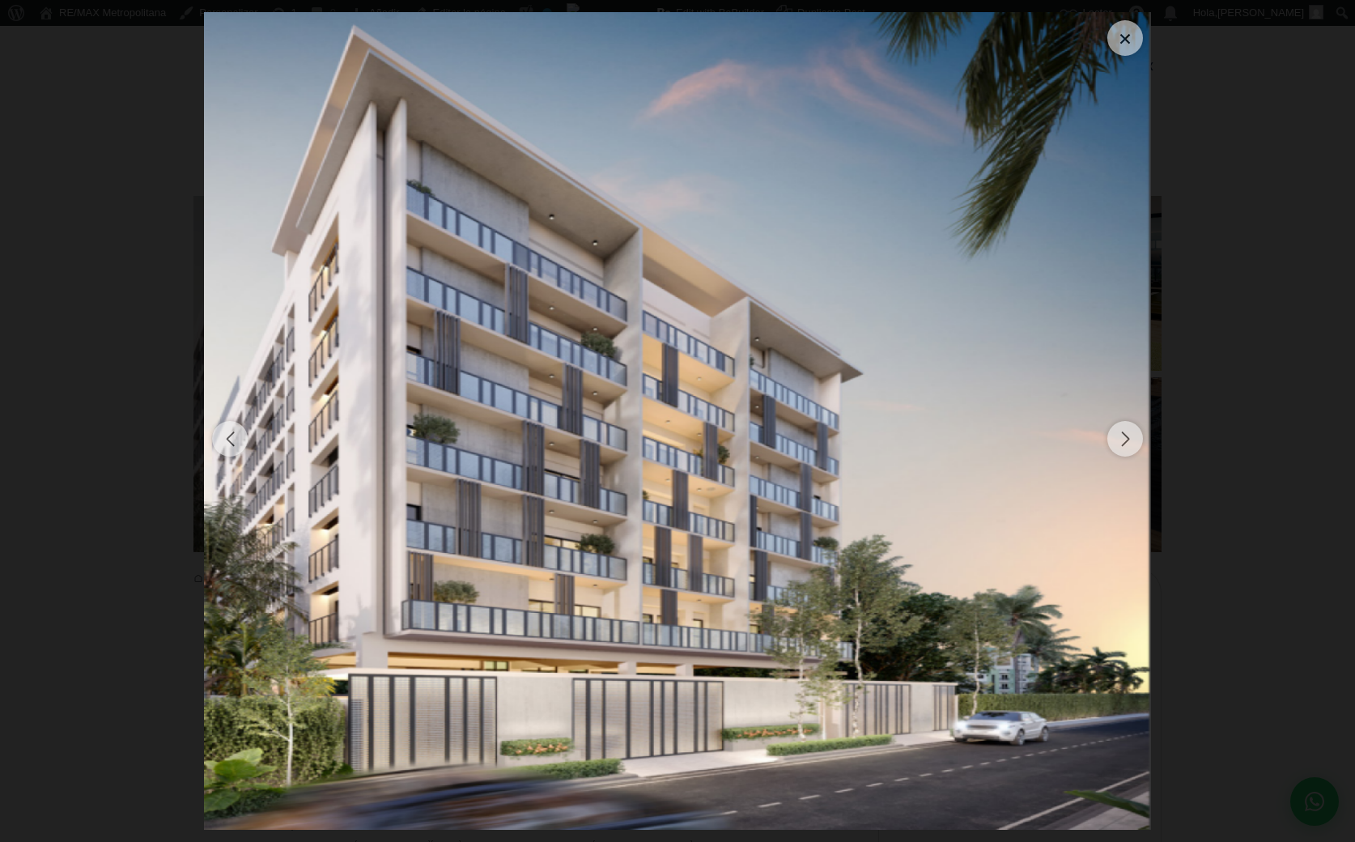
click at [1124, 43] on div at bounding box center [1125, 38] width 36 height 36
